Goal: Task Accomplishment & Management: Use online tool/utility

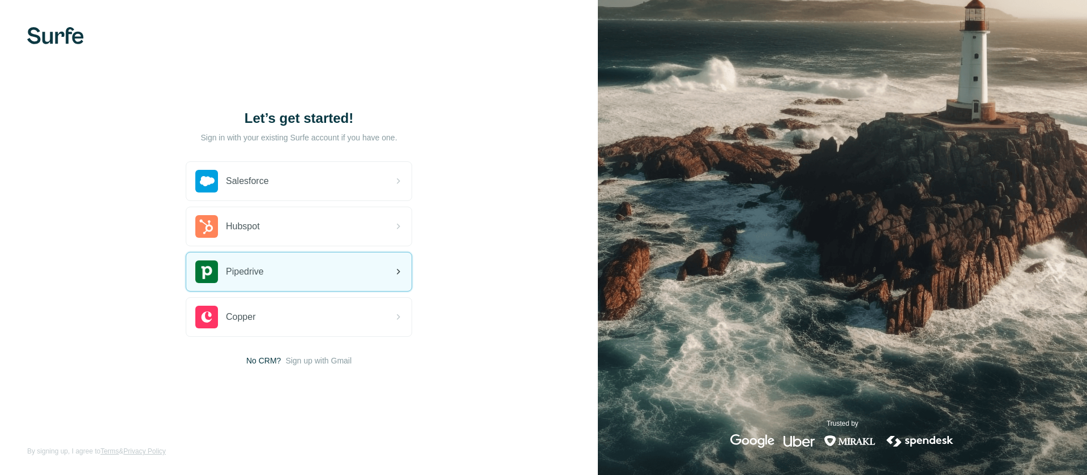
click at [359, 268] on div "Pipedrive" at bounding box center [298, 271] width 225 height 38
click at [339, 275] on div "Pipedrive" at bounding box center [298, 271] width 225 height 38
